Goal: Information Seeking & Learning: Understand process/instructions

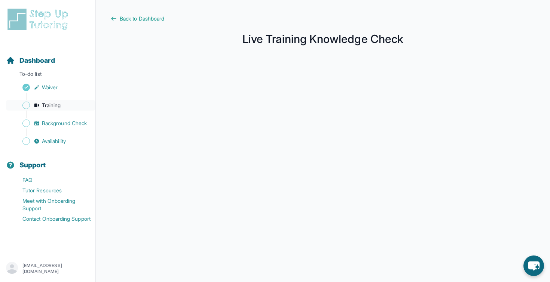
click at [42, 104] on span "Training" at bounding box center [51, 105] width 19 height 7
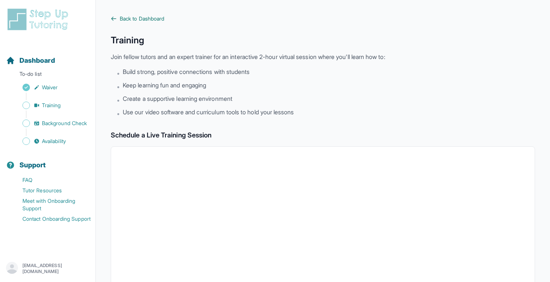
click at [152, 17] on span "Back to Dashboard" at bounding box center [142, 18] width 45 height 7
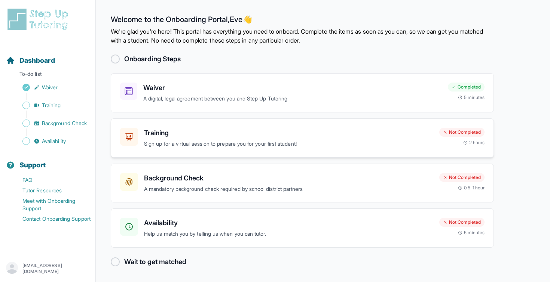
click at [471, 131] on div "Not Completed" at bounding box center [461, 132] width 45 height 9
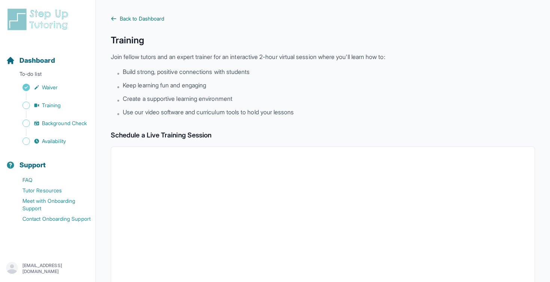
click at [132, 17] on span "Back to Dashboard" at bounding box center [142, 18] width 45 height 7
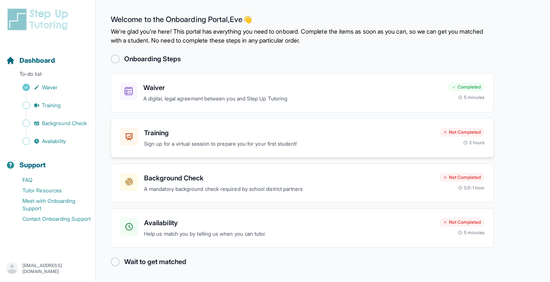
click at [404, 138] on div "Training Sign up for a virtual session to prepare you for your first student!" at bounding box center [288, 138] width 289 height 21
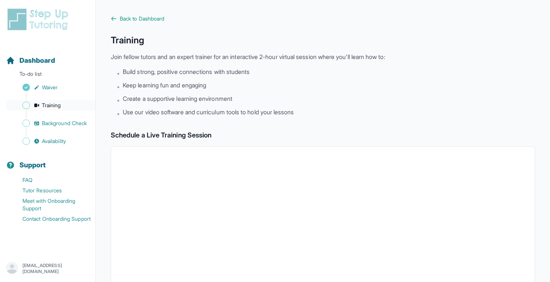
click at [31, 107] on link "Training" at bounding box center [50, 105] width 89 height 10
click at [127, 14] on main "Back to Dashboard Training Join fellow tutors and an expert trainer for an inte…" at bounding box center [323, 263] width 454 height 527
click at [126, 20] on span "Back to Dashboard" at bounding box center [142, 18] width 45 height 7
